Goal: Information Seeking & Learning: Learn about a topic

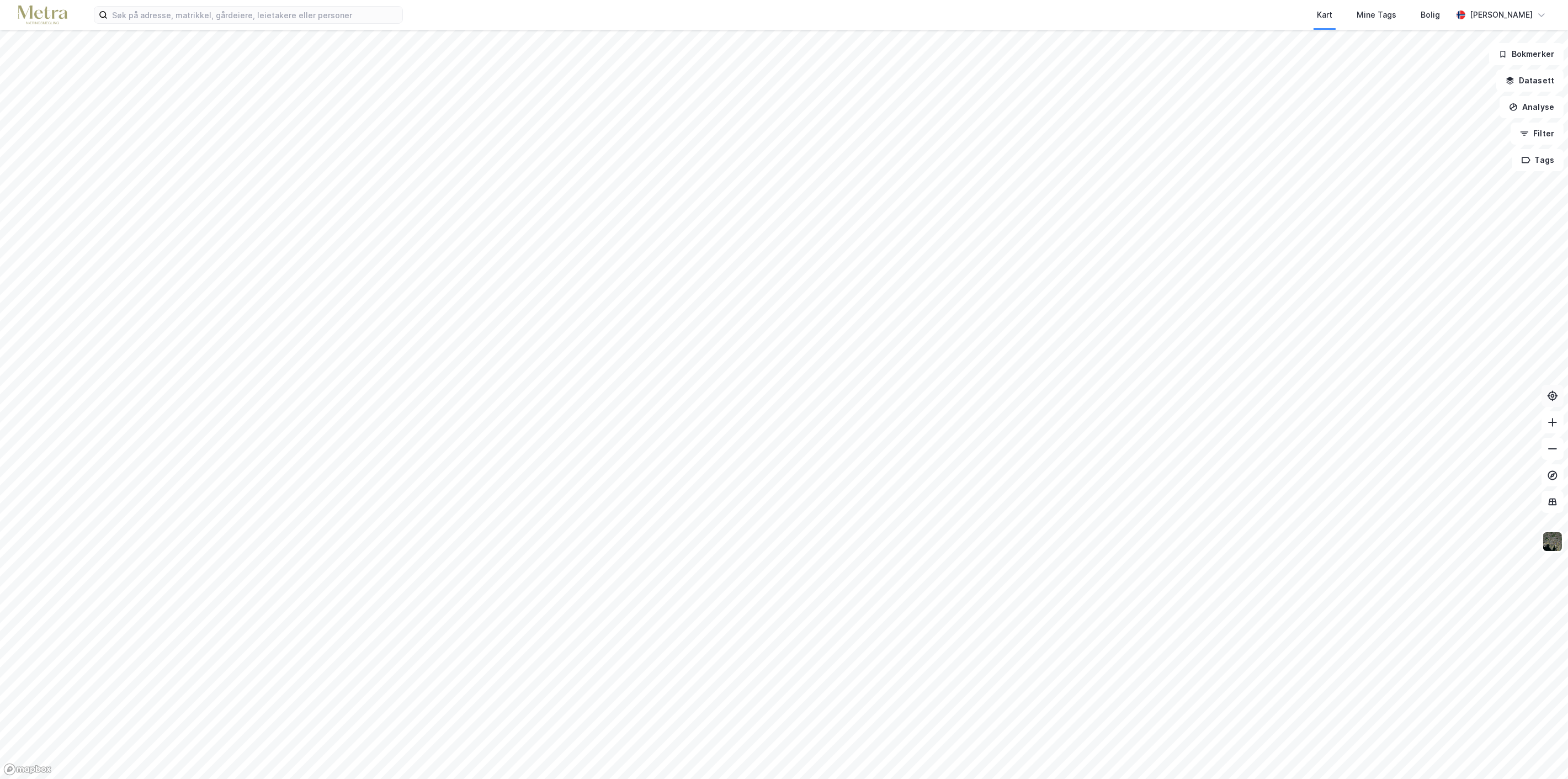
click at [1551, 398] on icon at bounding box center [1552, 396] width 11 height 11
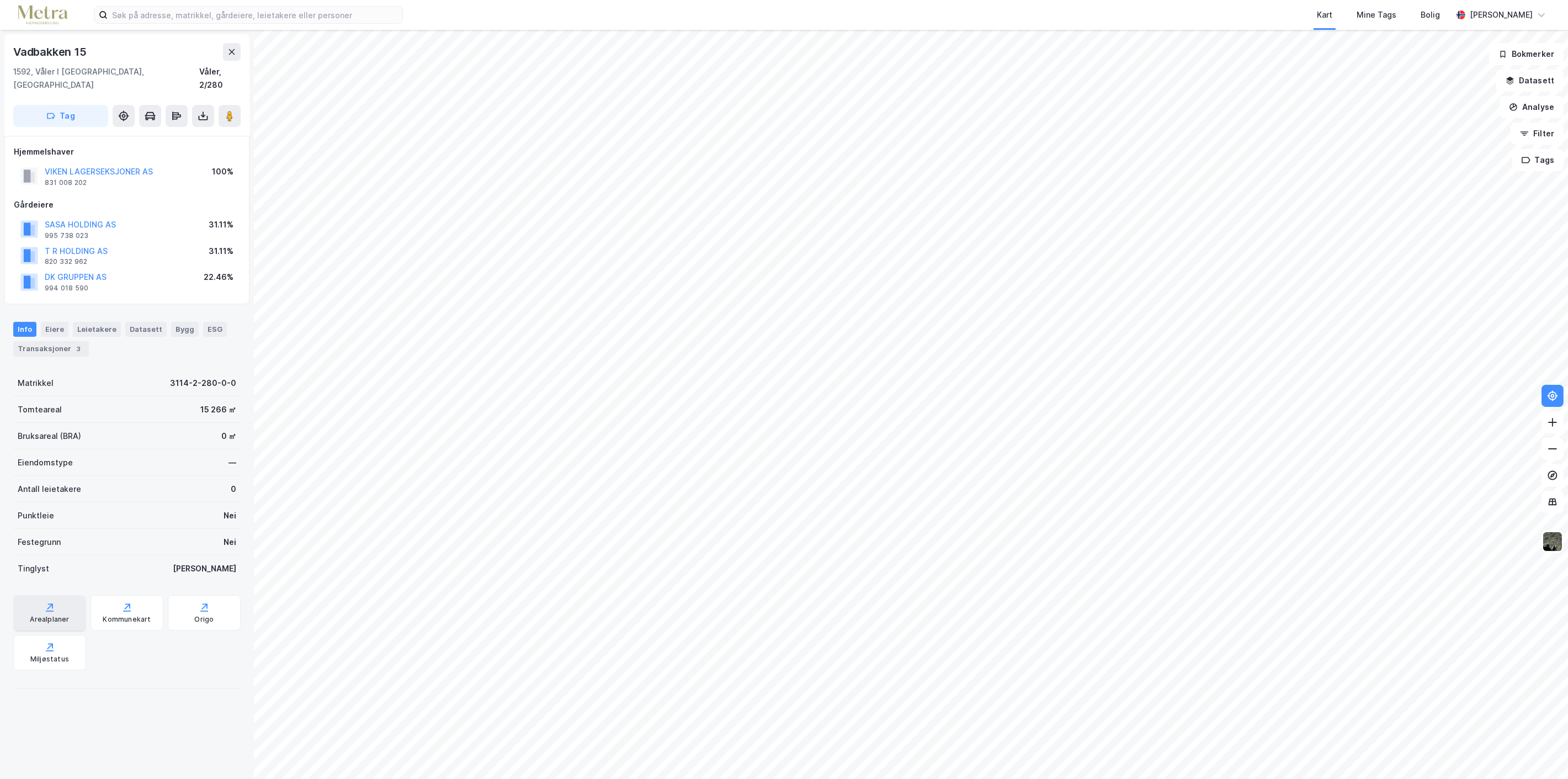
click at [42, 600] on div "Arealplaner" at bounding box center [49, 612] width 73 height 35
click at [129, 599] on div "Kommunekart" at bounding box center [127, 612] width 73 height 35
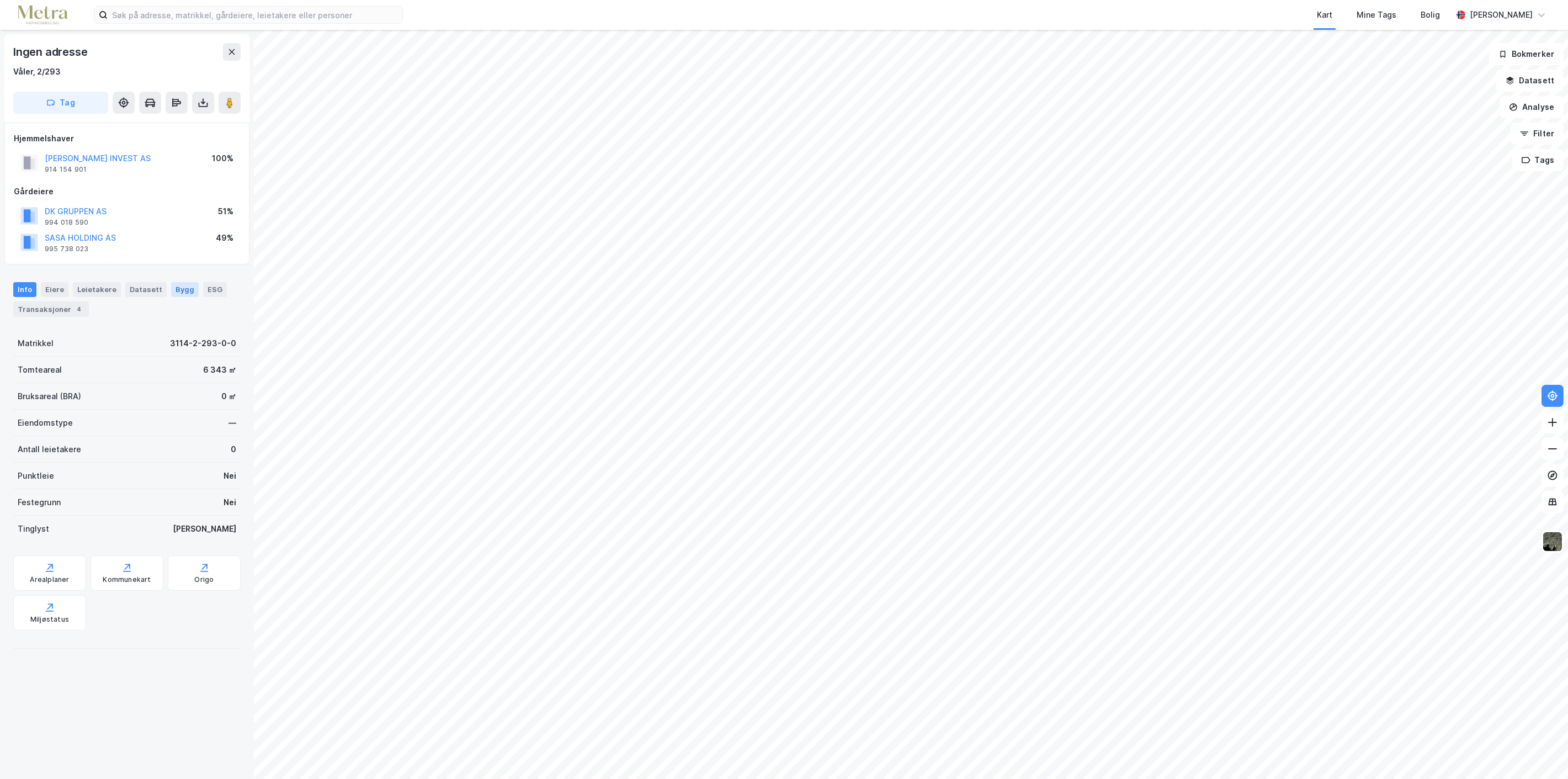
click at [178, 286] on div "Bygg" at bounding box center [185, 289] width 27 height 14
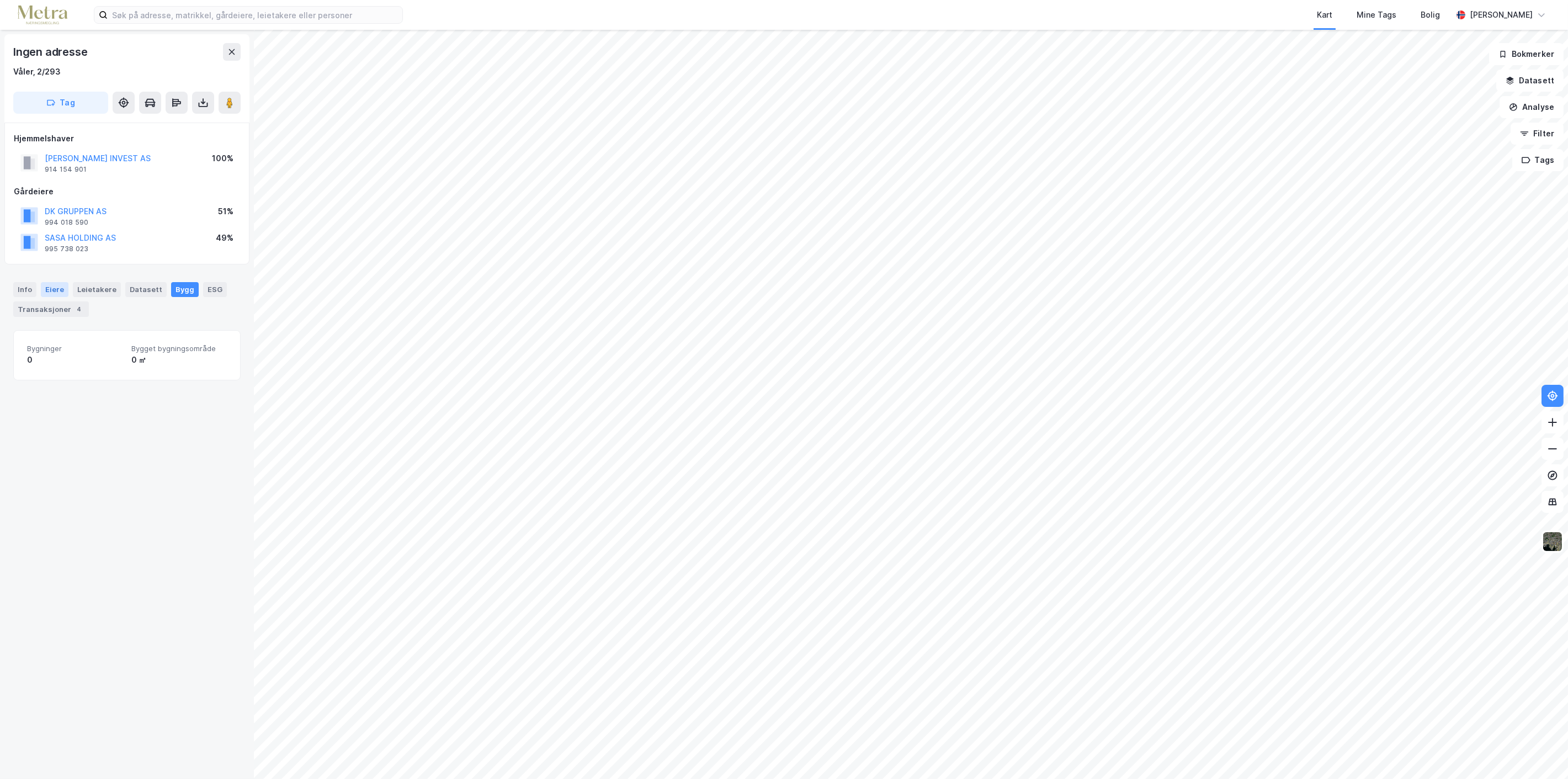
click at [46, 287] on div "Eiere" at bounding box center [54, 289] width 27 height 14
click at [27, 290] on div "Info" at bounding box center [25, 289] width 23 height 14
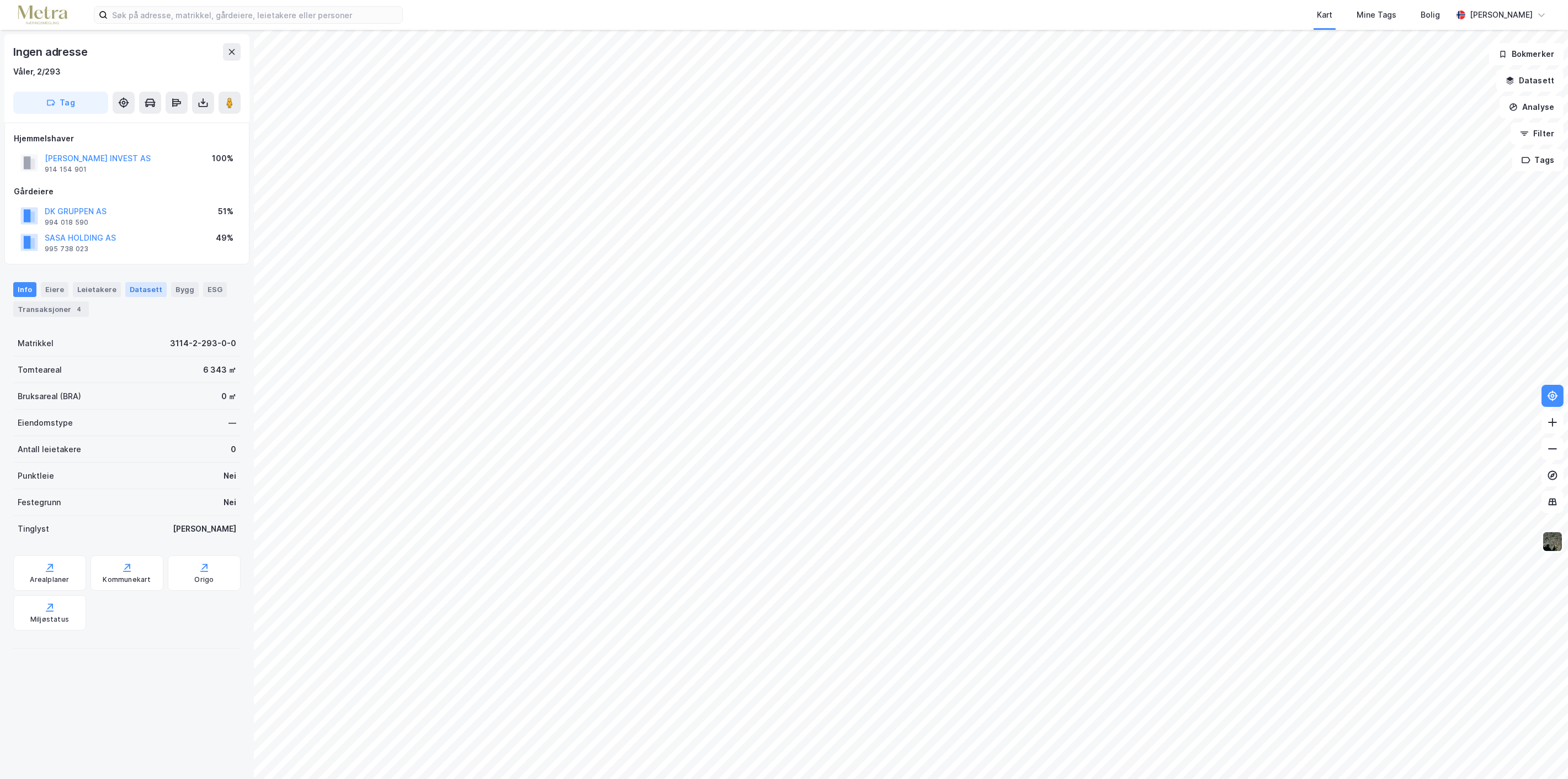
click at [132, 290] on div "Datasett" at bounding box center [146, 289] width 41 height 14
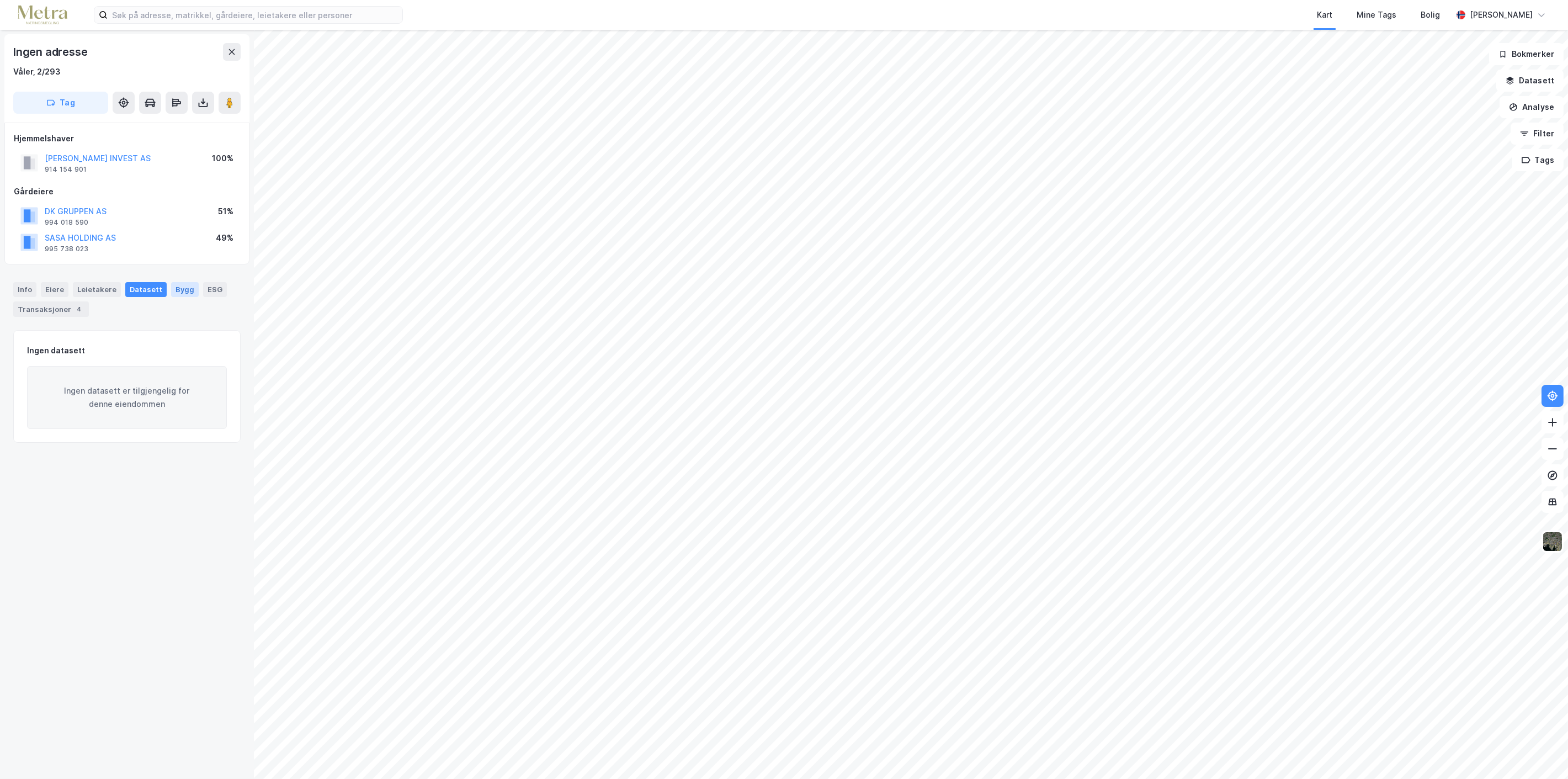
click at [177, 290] on div "Bygg" at bounding box center [185, 289] width 27 height 14
click at [211, 290] on div "ESG" at bounding box center [215, 289] width 23 height 14
click at [17, 286] on div "Info" at bounding box center [25, 289] width 23 height 14
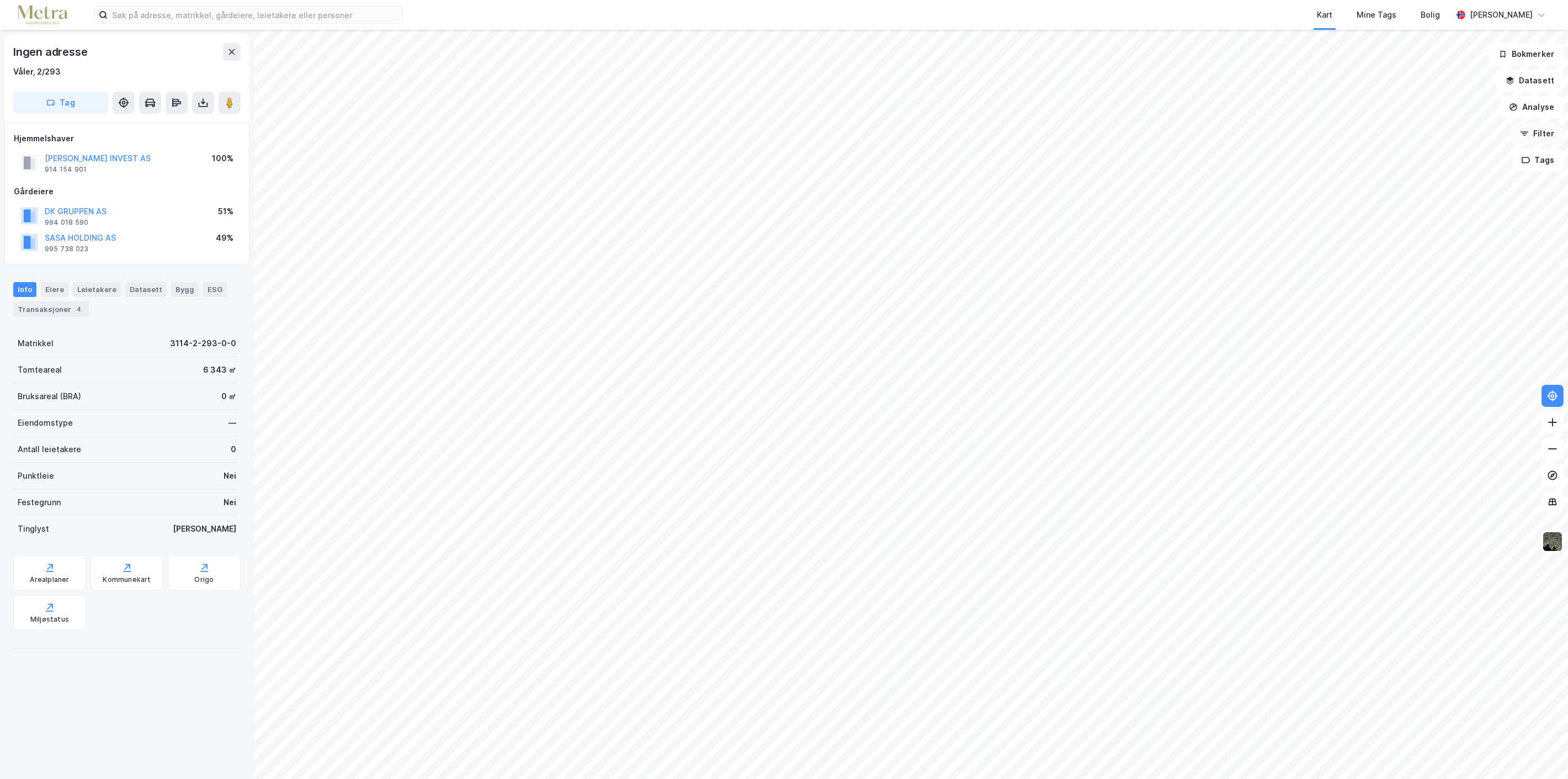
click at [1547, 134] on button "Filter" at bounding box center [1537, 134] width 53 height 22
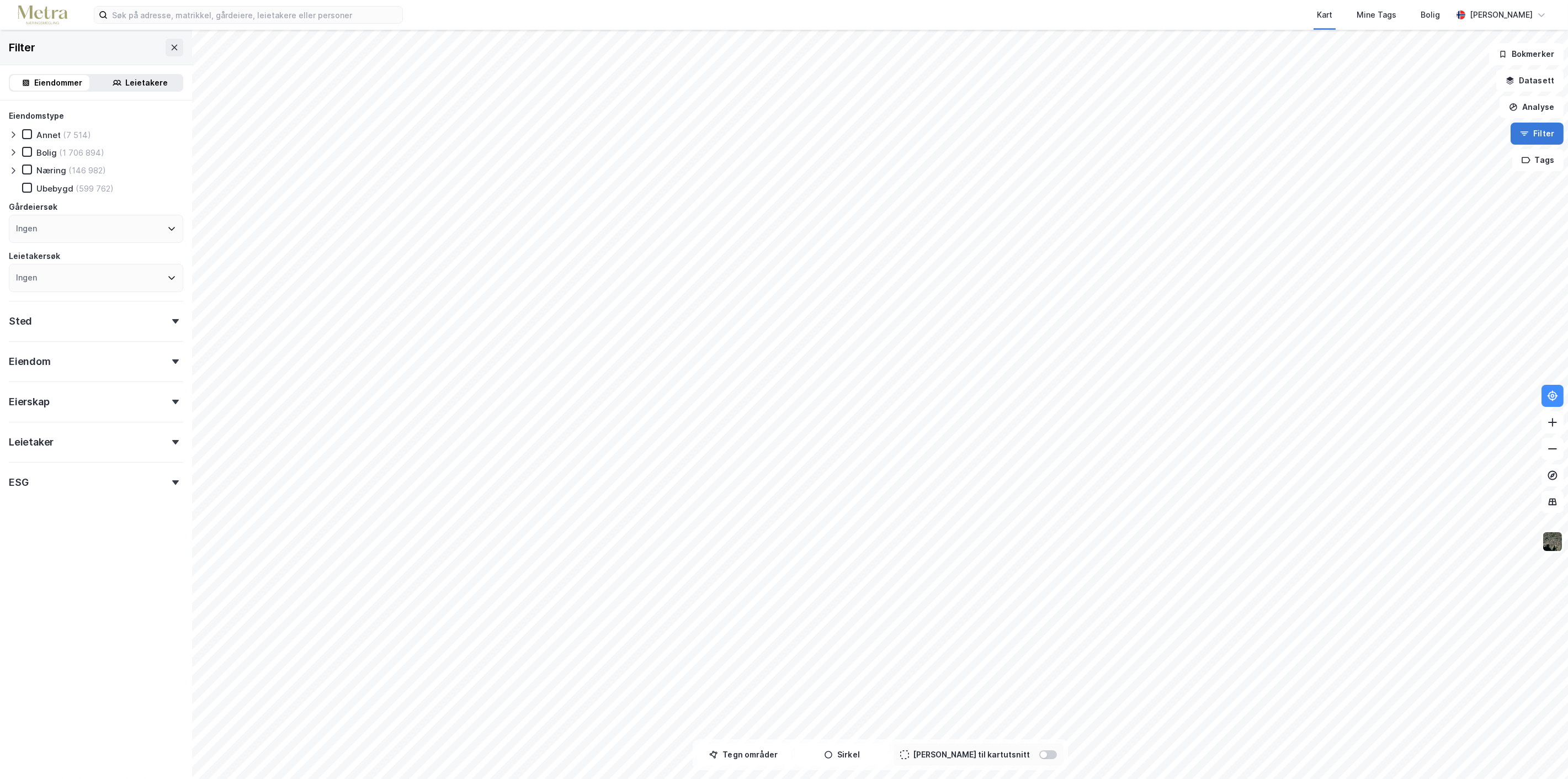
click at [1547, 134] on button "Filter" at bounding box center [1537, 134] width 53 height 22
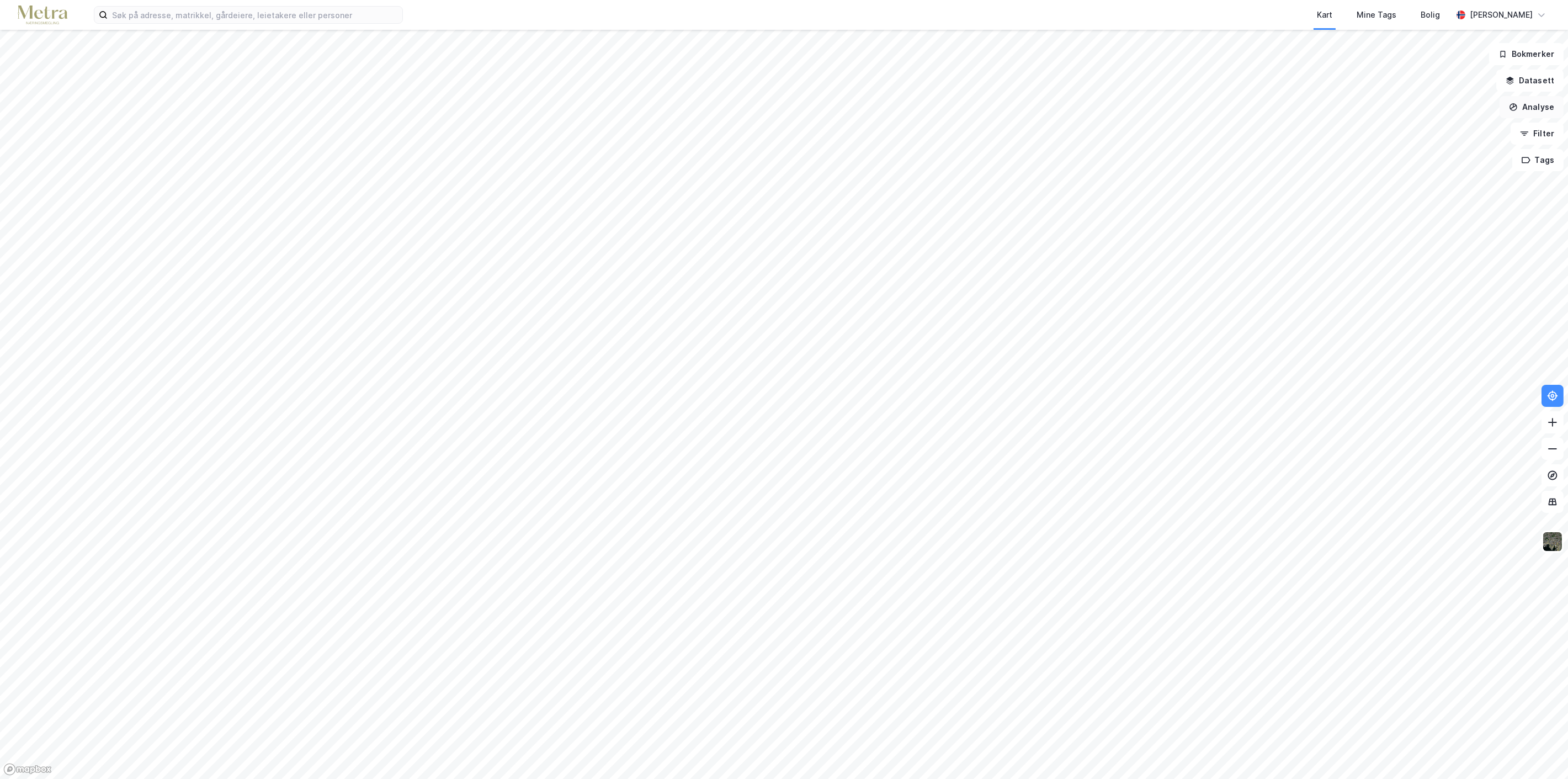
click at [1548, 102] on button "Analyse" at bounding box center [1531, 107] width 64 height 22
click at [1424, 109] on div "Mål avstand" at bounding box center [1435, 108] width 96 height 9
click at [814, 750] on button "Tilbakestill" at bounding box center [819, 755] width 76 height 22
click at [879, 753] on button "Lukk" at bounding box center [887, 755] width 50 height 22
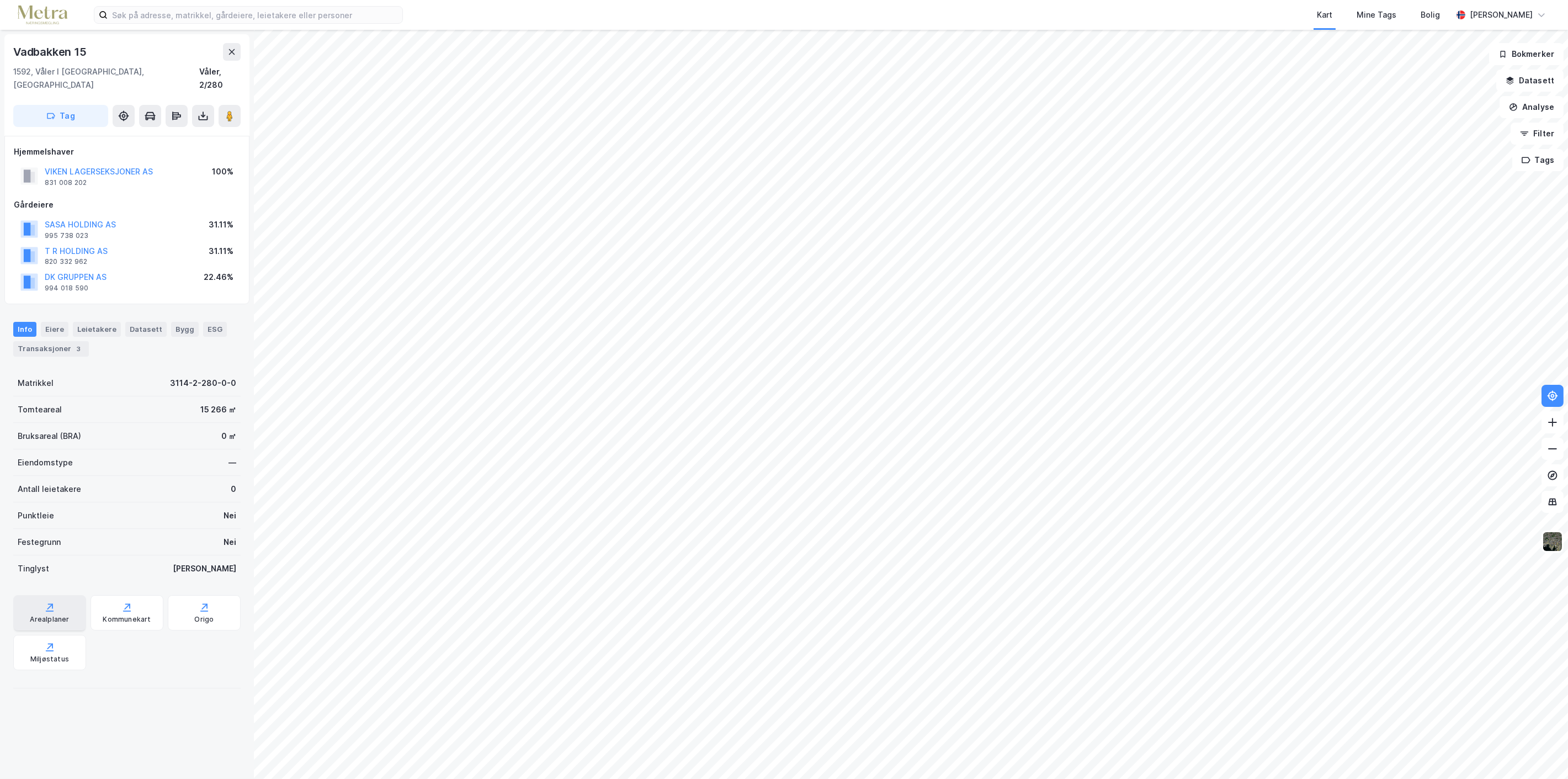
click at [49, 602] on icon at bounding box center [49, 608] width 11 height 11
